Goal: Check status: Check status

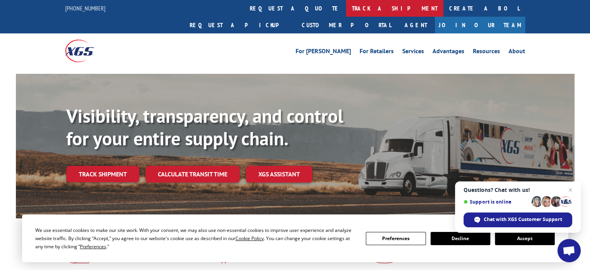
click at [346, 5] on link "track a shipment" at bounding box center [394, 8] width 97 height 17
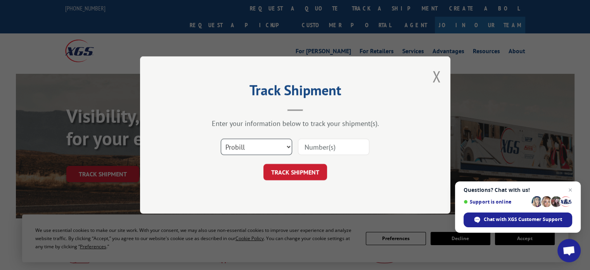
click at [286, 145] on select "Select category... Probill BOL PO" at bounding box center [256, 147] width 71 height 16
select select "bol"
click at [221, 139] on select "Select category... Probill BOL PO" at bounding box center [256, 147] width 71 height 16
click at [321, 143] on input at bounding box center [333, 147] width 71 height 16
click at [327, 145] on input at bounding box center [333, 147] width 71 height 16
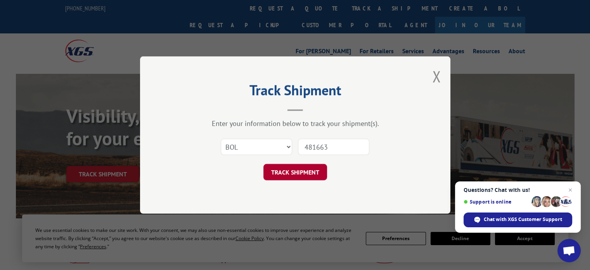
type input "481663"
click at [306, 169] on button "TRACK SHIPMENT" at bounding box center [295, 172] width 64 height 16
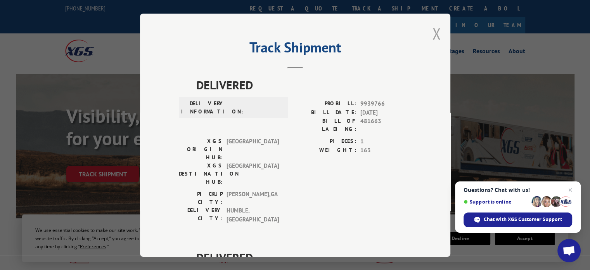
click at [435, 35] on button "Close modal" at bounding box center [436, 33] width 9 height 21
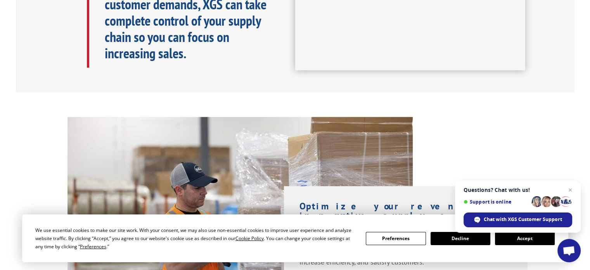
scroll to position [466, 0]
